Goal: Information Seeking & Learning: Learn about a topic

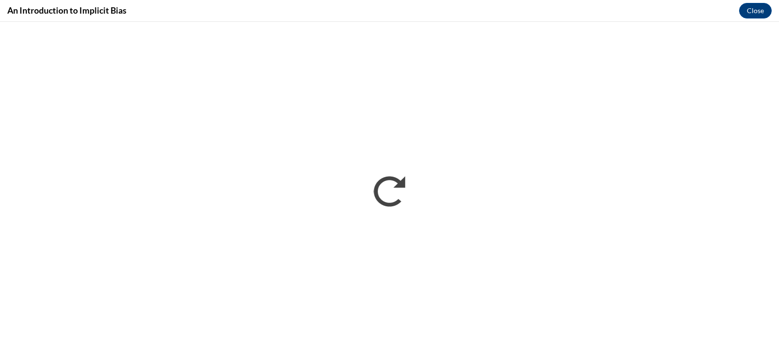
scroll to position [341, 0]
